Goal: Information Seeking & Learning: Learn about a topic

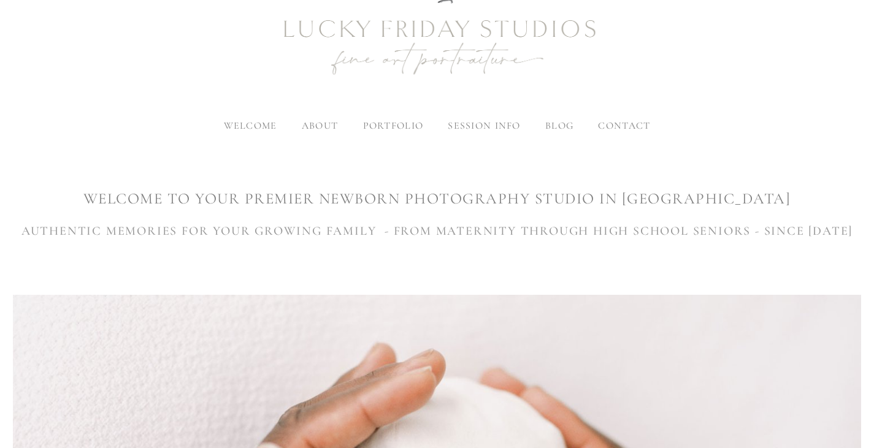
scroll to position [86, 0]
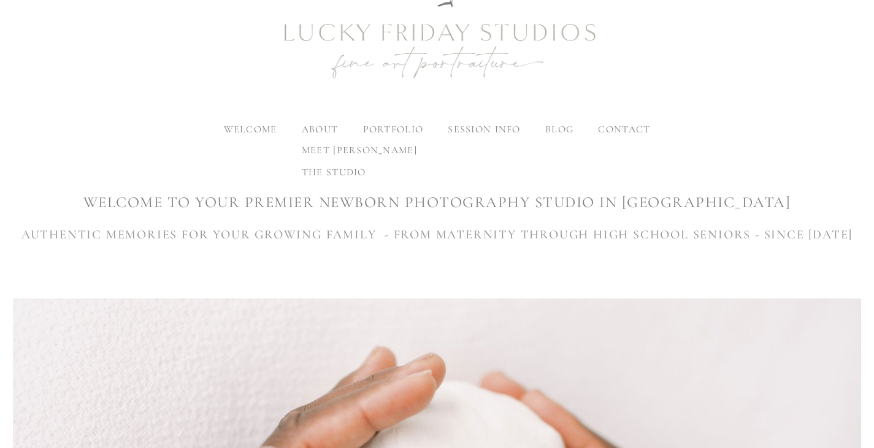
click at [323, 149] on span "meet [PERSON_NAME]" at bounding box center [359, 150] width 115 height 12
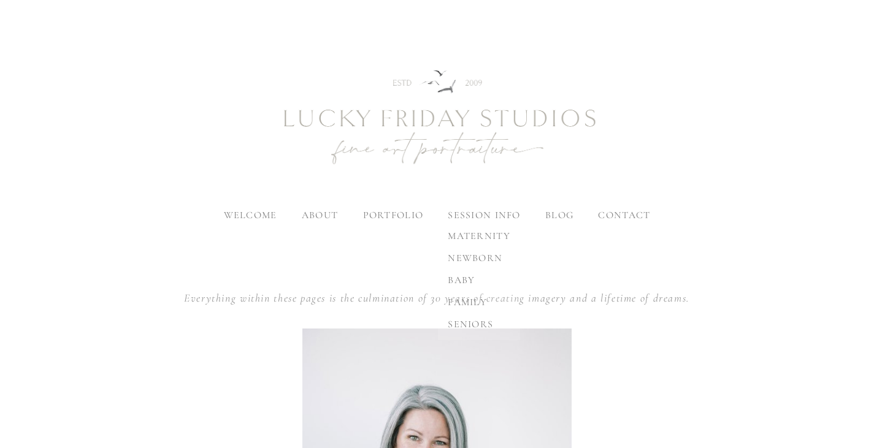
click at [470, 216] on label "session info" at bounding box center [484, 215] width 72 height 12
click at [0, 0] on input "session info" at bounding box center [0, 0] width 0 height 0
click at [467, 301] on span "family" at bounding box center [467, 302] width 39 height 12
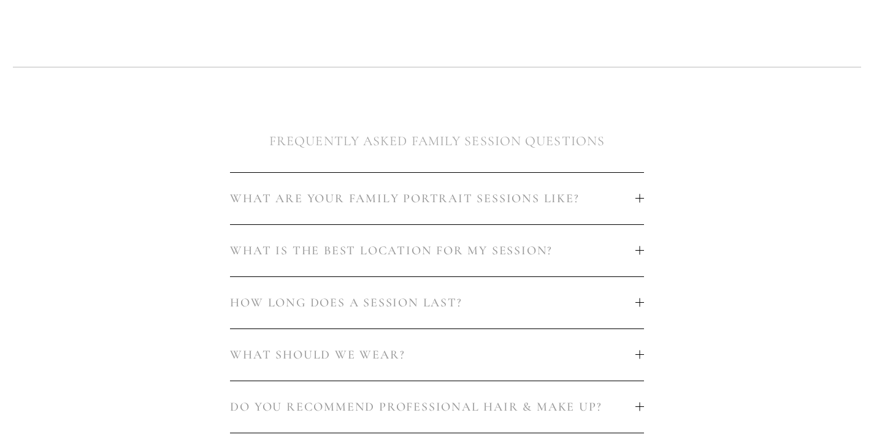
scroll to position [636, 0]
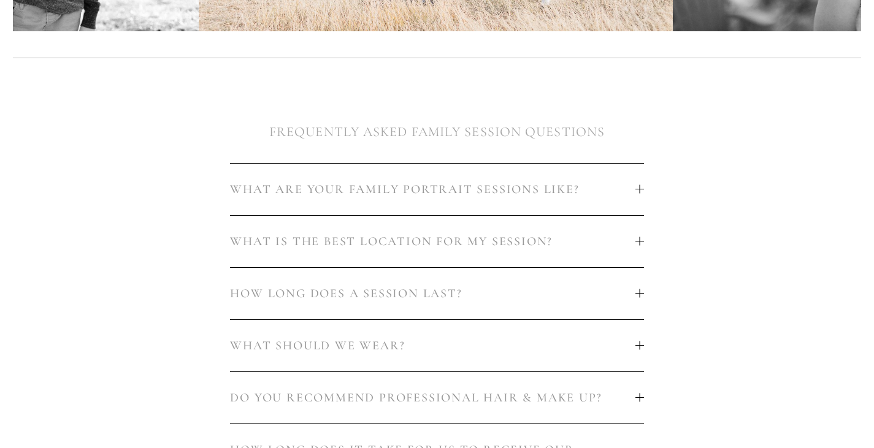
click at [589, 247] on span "WHAT IS THE BEST LOCATION FOR MY SESSION?" at bounding box center [432, 241] width 405 height 15
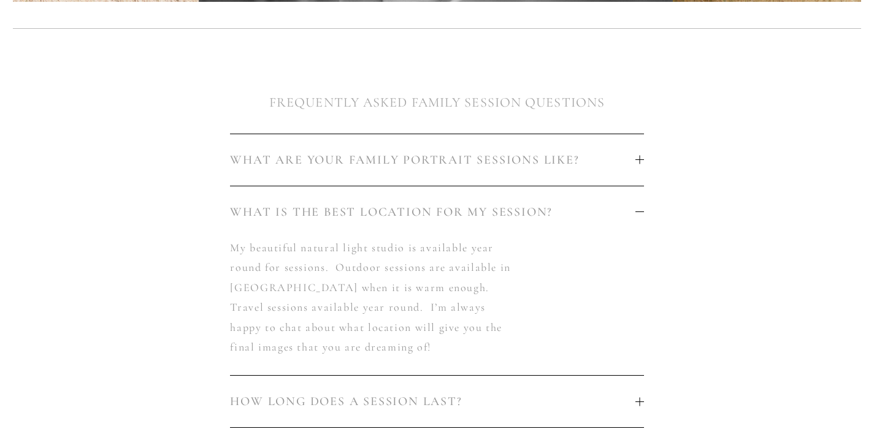
scroll to position [665, 0]
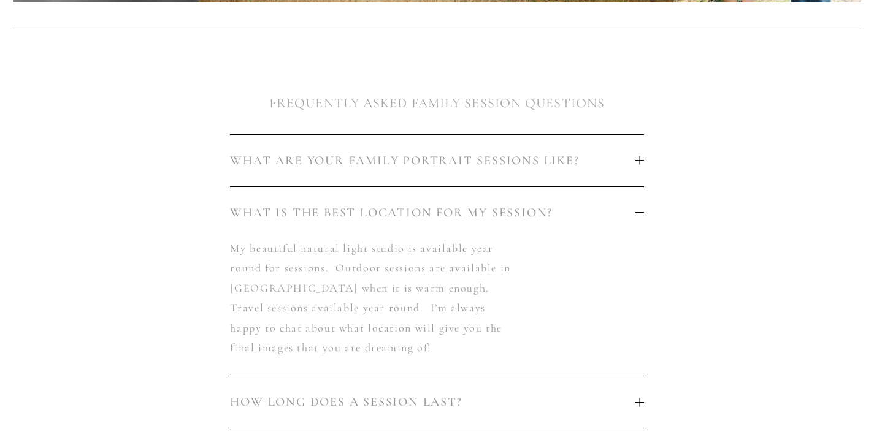
click at [606, 166] on span "WHAT ARE YOUR FAMILY PORTRAIT SESSIONS LIKE?" at bounding box center [432, 160] width 405 height 15
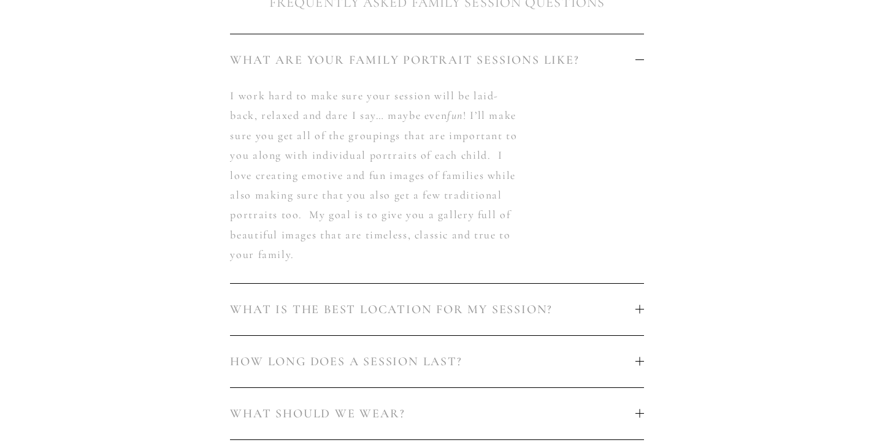
scroll to position [945, 0]
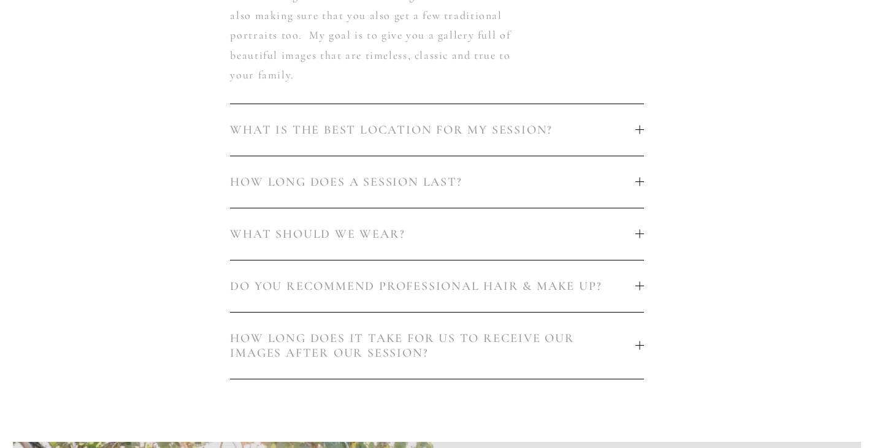
click at [596, 195] on button "HOW LONG DOES A SESSION LAST?" at bounding box center [436, 182] width 413 height 52
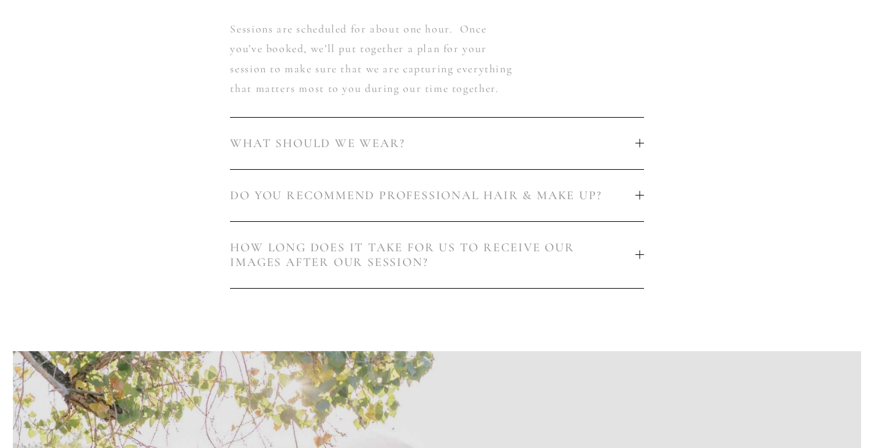
scroll to position [935, 0]
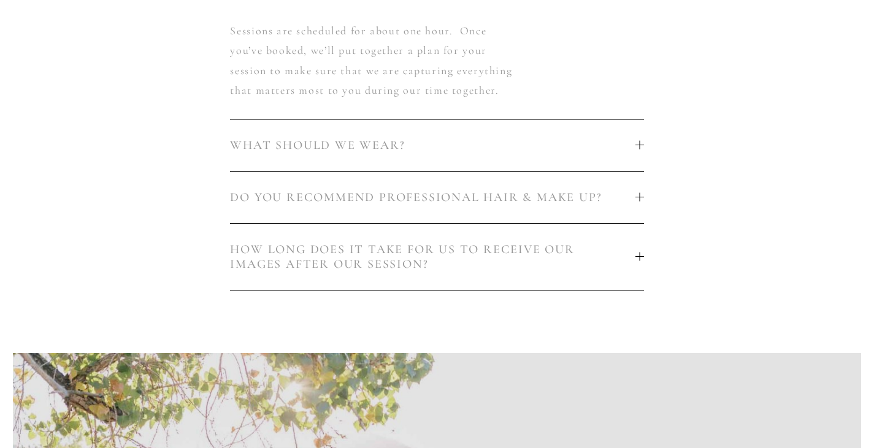
click at [590, 143] on span "WHAT SHOULD WE WEAR?" at bounding box center [432, 145] width 405 height 15
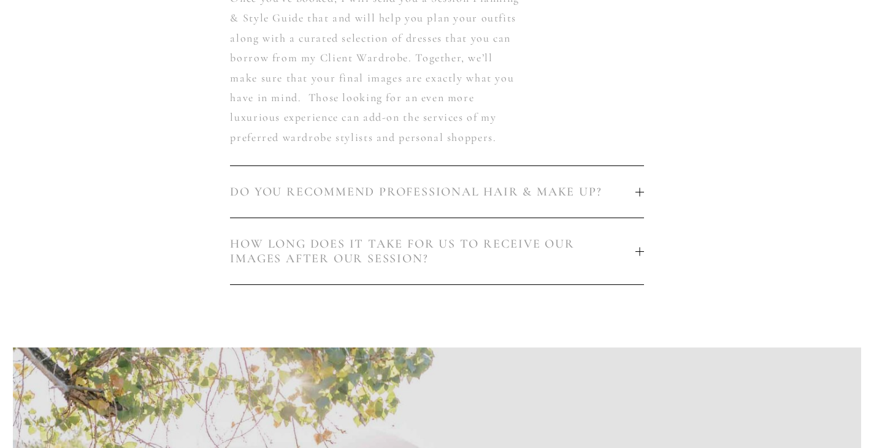
scroll to position [1020, 0]
click at [589, 198] on span "DO YOU RECOMMEND PROFESSIONAL HAIR & MAKE UP?" at bounding box center [432, 190] width 405 height 15
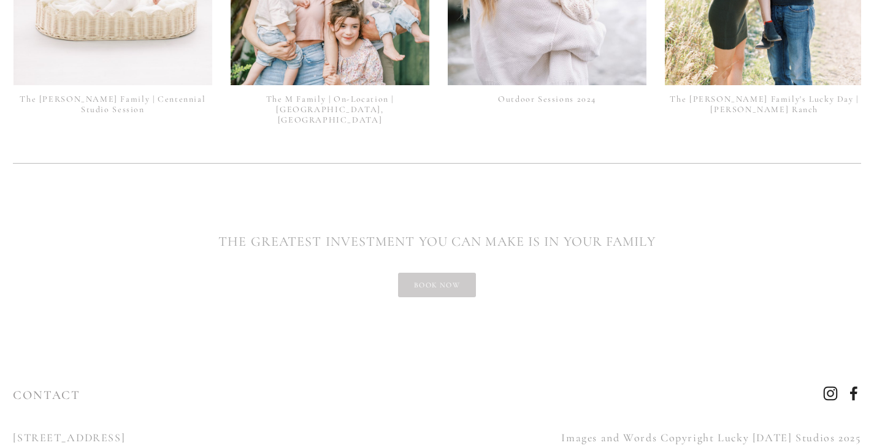
scroll to position [3300, 0]
